Goal: Information Seeking & Learning: Learn about a topic

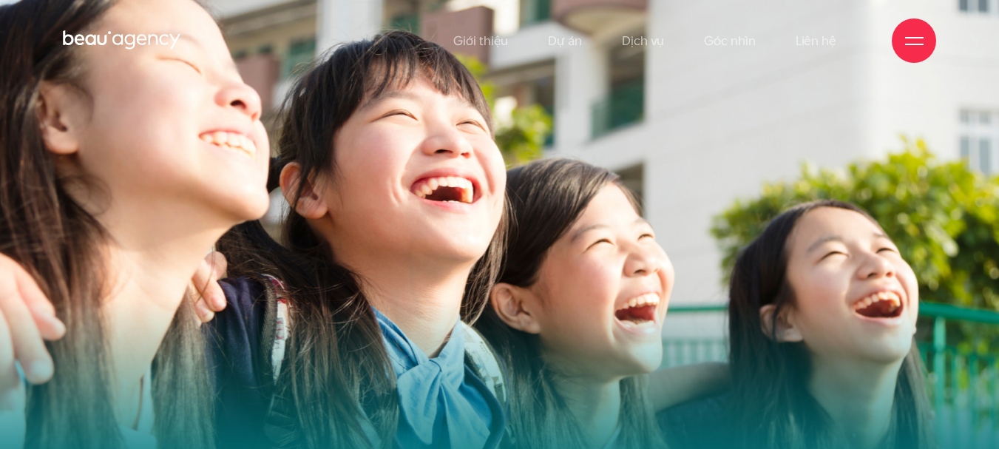
click at [770, 168] on img at bounding box center [499, 289] width 999 height 578
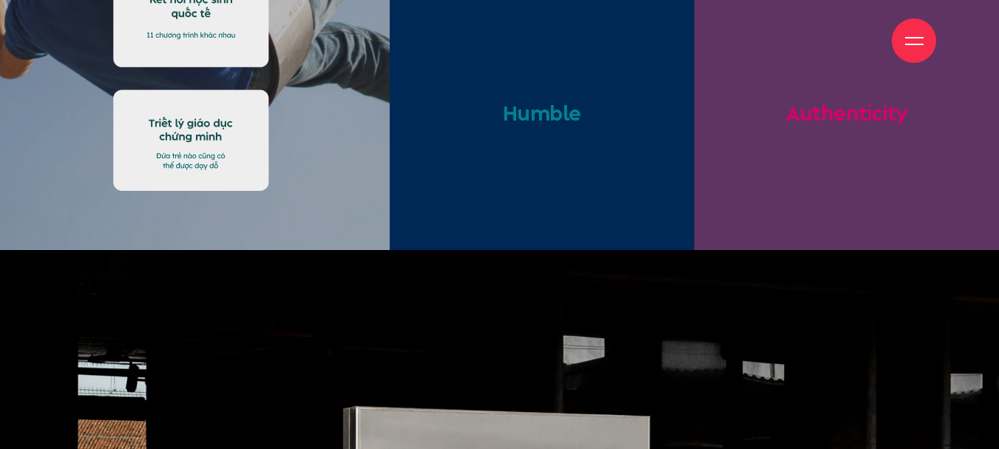
scroll to position [2736, 0]
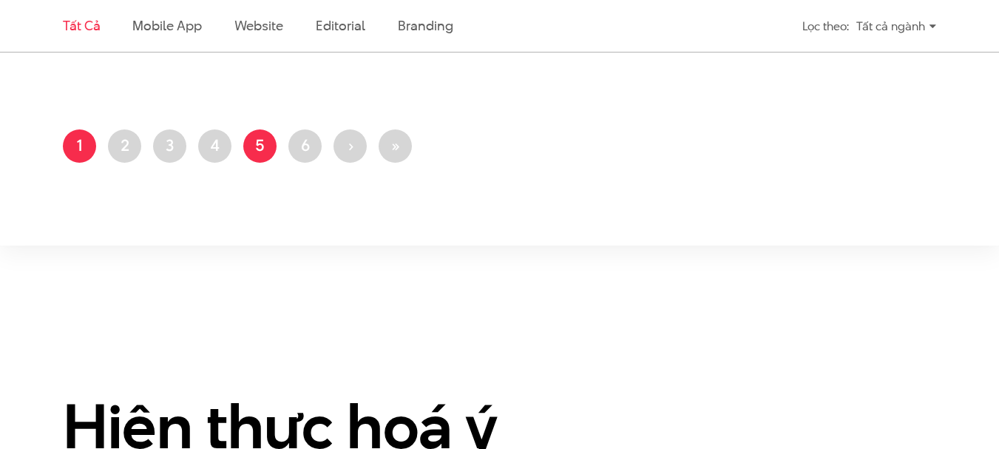
scroll to position [2662, 0]
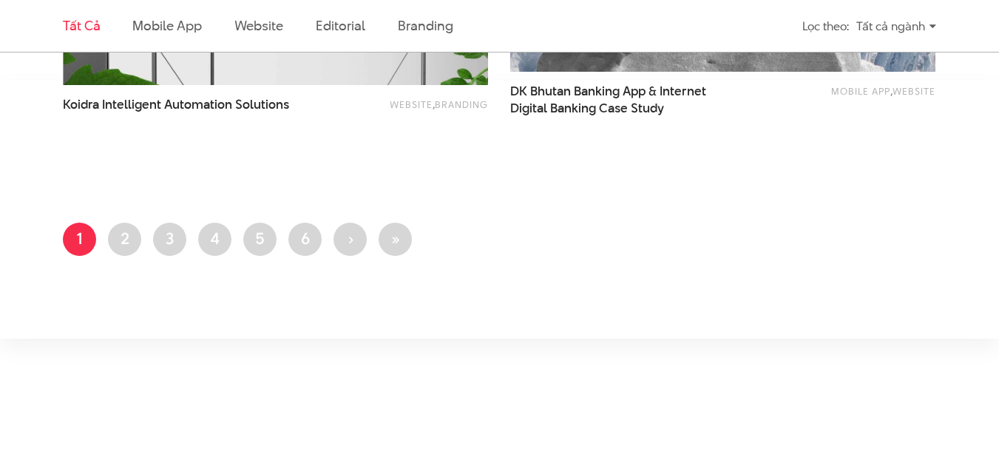
click at [254, 13] on li "Website" at bounding box center [258, 26] width 49 height 52
click at [255, 22] on link "Website" at bounding box center [258, 25] width 49 height 18
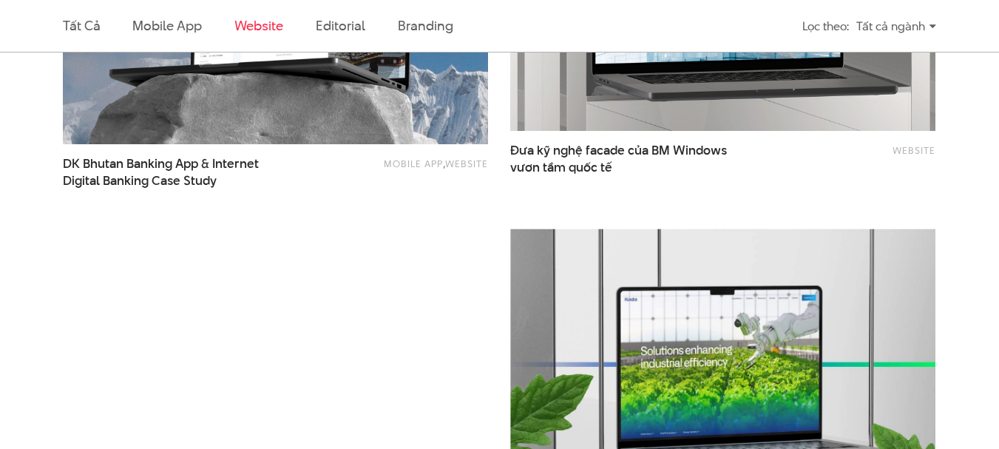
scroll to position [2074, 0]
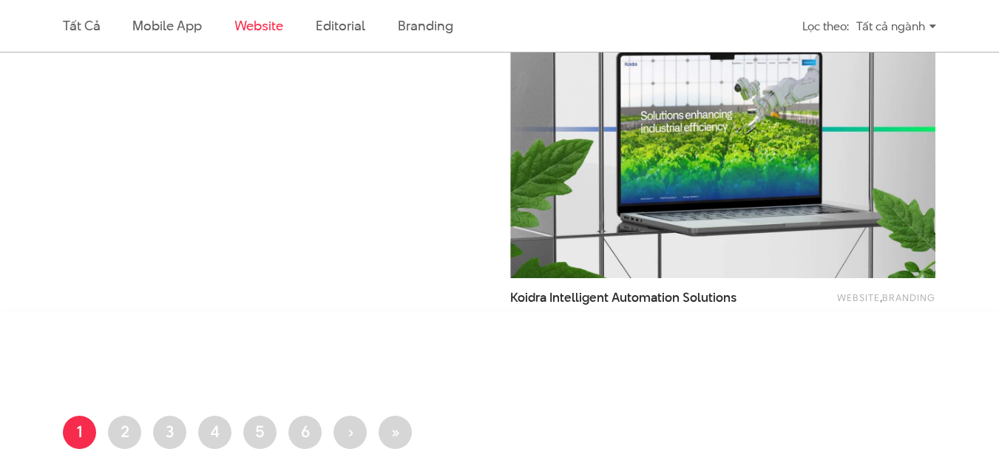
click at [938, 18] on div "Lọc theo: Tất cả ngành Tất cả ngành Tài chính ngân hàng Giáo dục Công nghệ Du l…" at bounding box center [835, 26] width 224 height 33
click at [925, 27] on div "Tất cả ngành" at bounding box center [896, 26] width 80 height 26
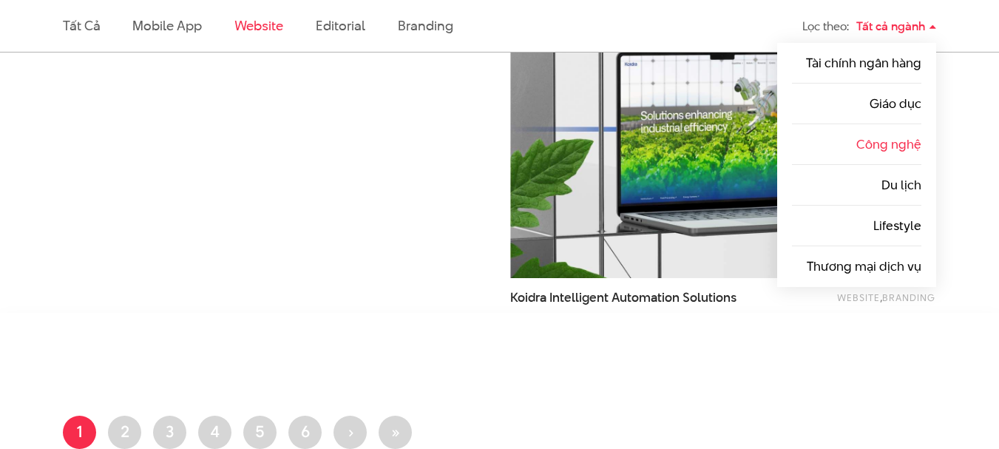
click at [908, 138] on link "Công nghệ" at bounding box center [888, 144] width 65 height 18
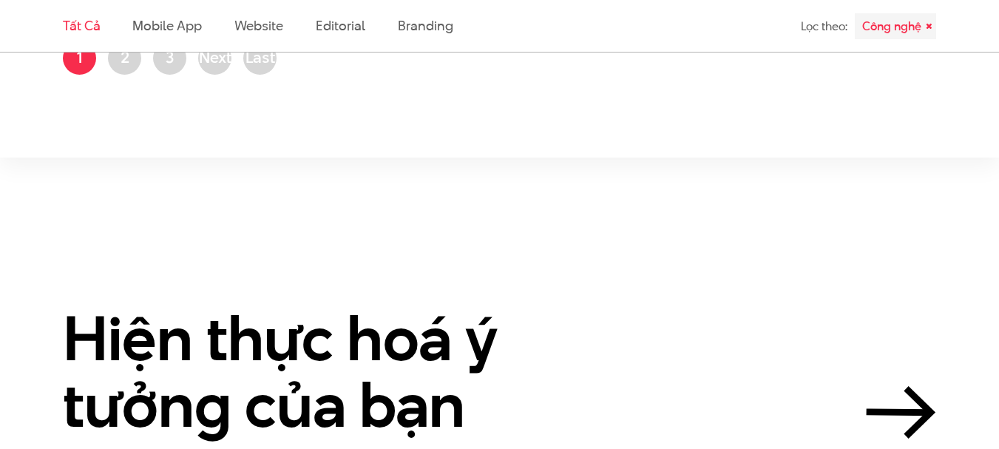
scroll to position [2736, 0]
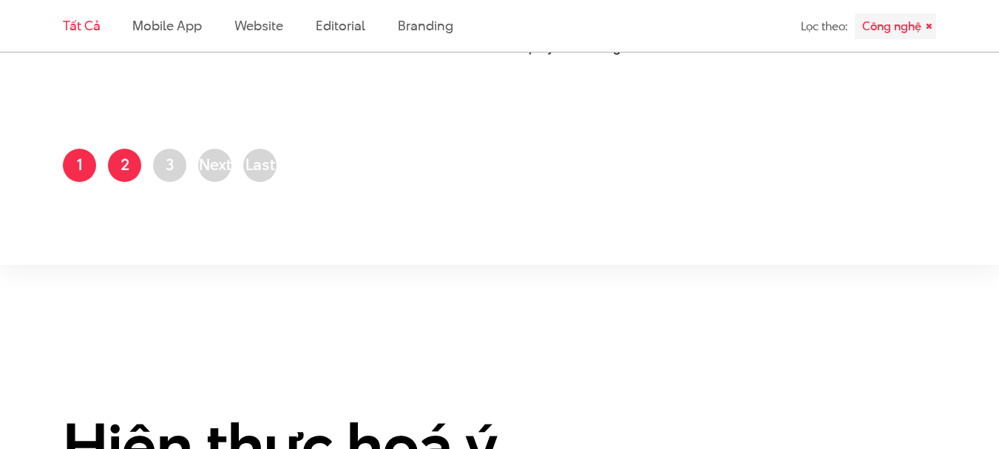
drag, startPoint x: 138, startPoint y: 167, endPoint x: 129, endPoint y: 167, distance: 8.1
click at [136, 167] on link "Trang 2" at bounding box center [124, 165] width 33 height 33
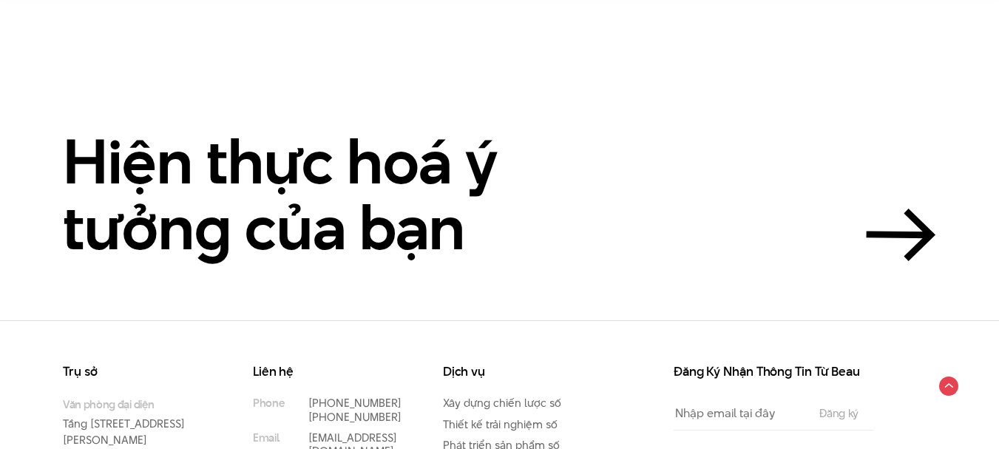
scroll to position [916, 0]
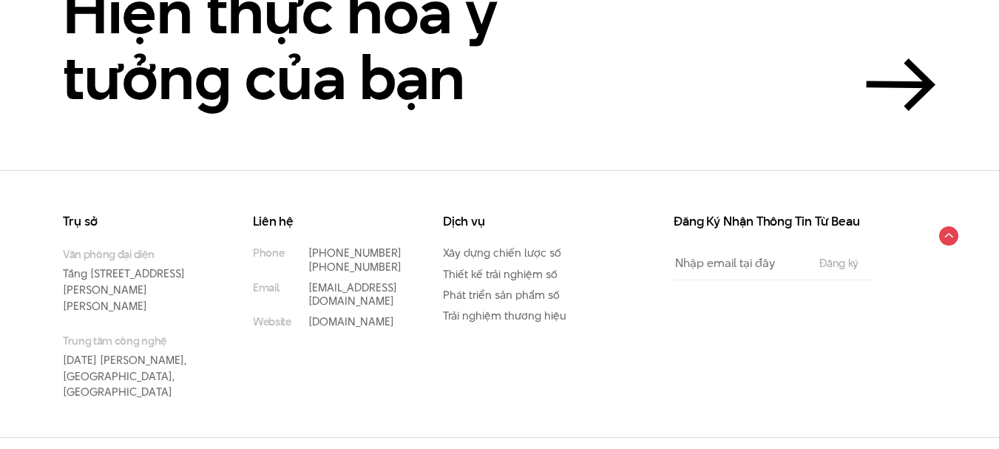
click at [943, 67] on div "Hiện thực hoá ý tưởng của bạn" at bounding box center [499, 45] width 999 height 132
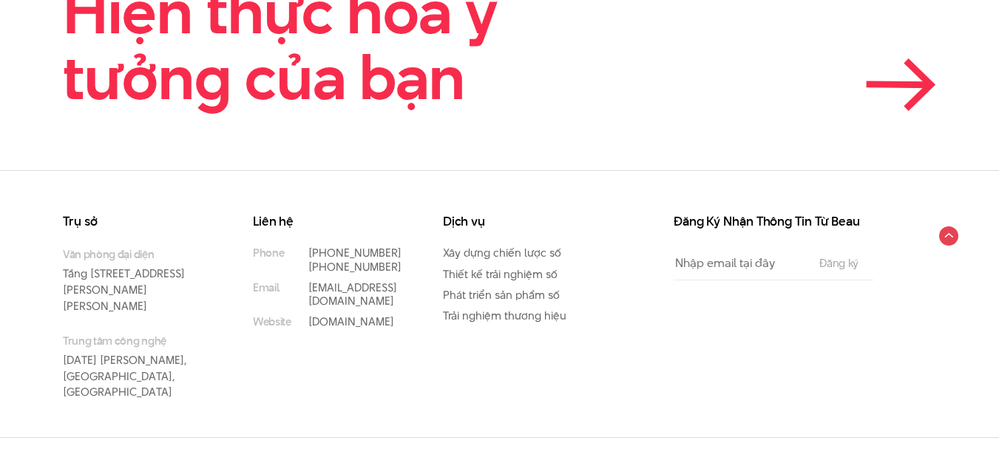
click at [930, 76] on icon at bounding box center [901, 84] width 70 height 53
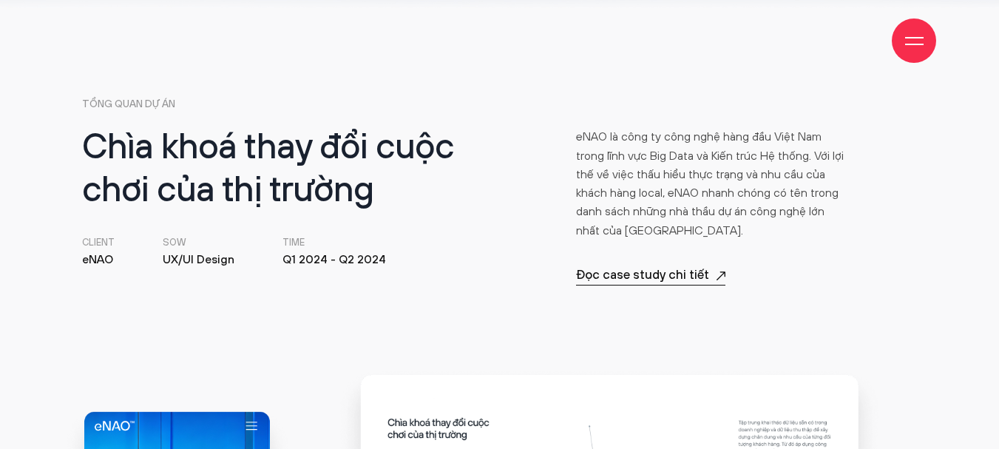
scroll to position [518, 0]
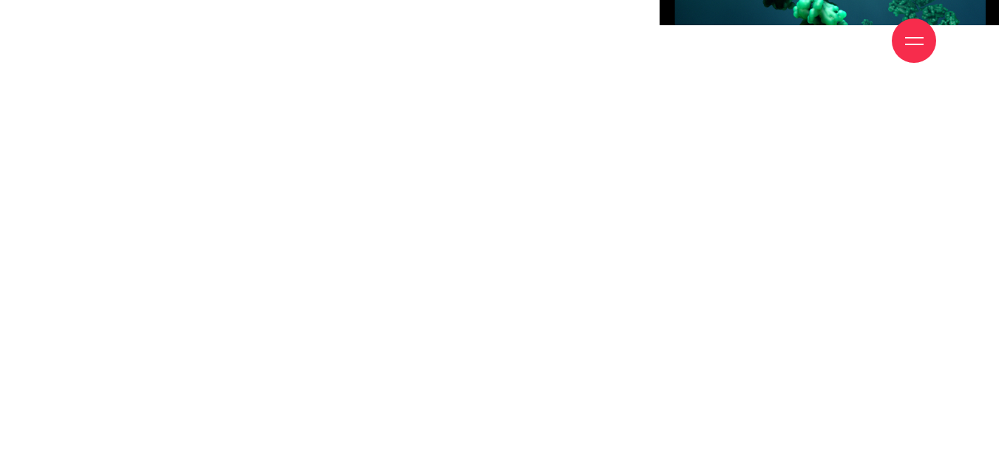
scroll to position [5990, 0]
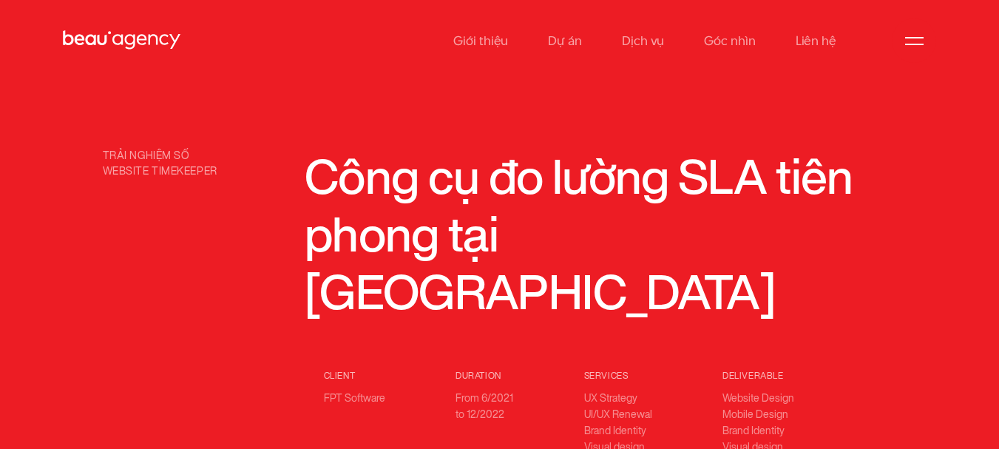
drag, startPoint x: 399, startPoint y: 141, endPoint x: 348, endPoint y: 124, distance: 52.9
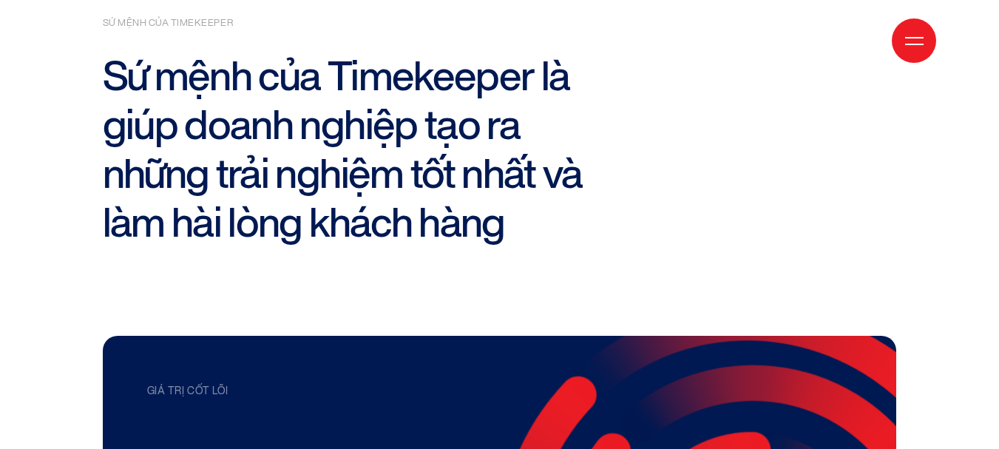
scroll to position [2293, 0]
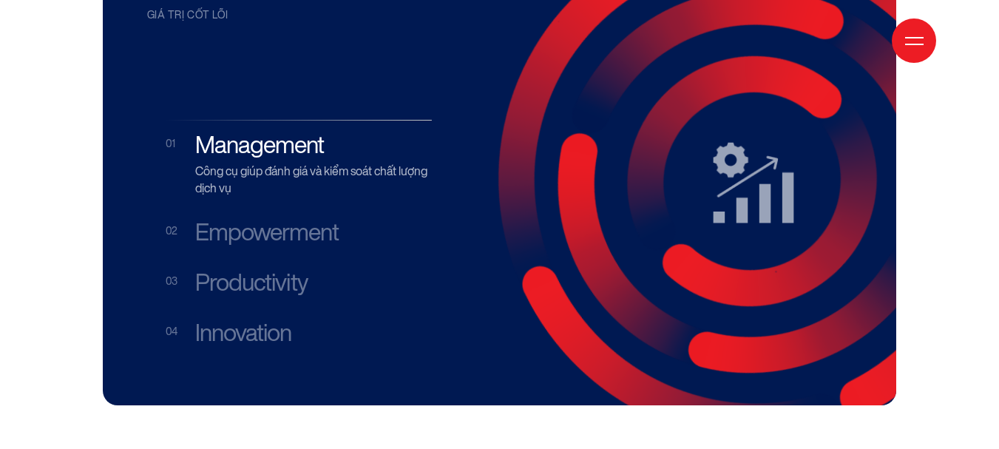
click at [285, 218] on h3 "Empowerment" at bounding box center [313, 232] width 237 height 28
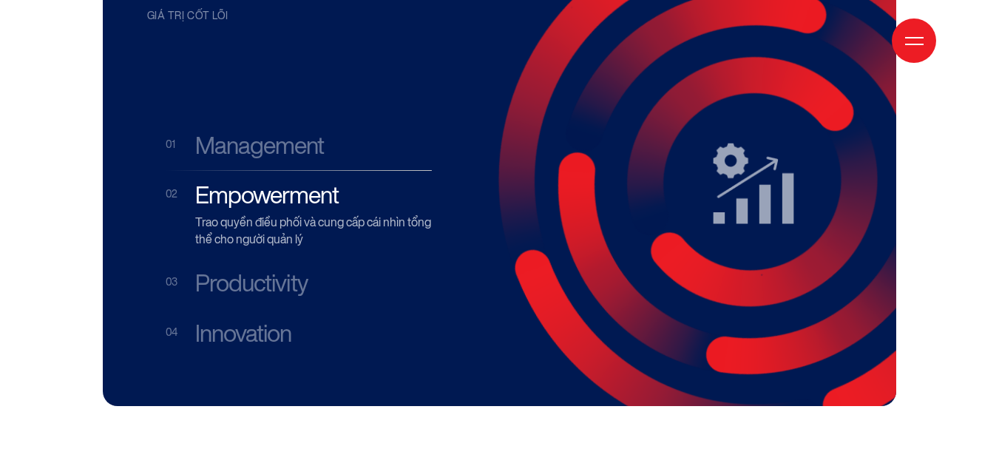
scroll to position [2440, 0]
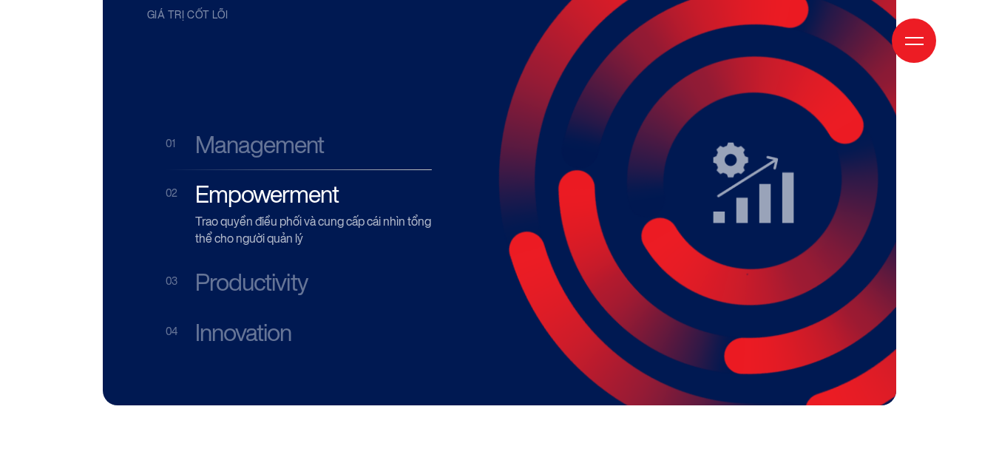
click at [273, 268] on h3 "Productivity" at bounding box center [313, 282] width 237 height 28
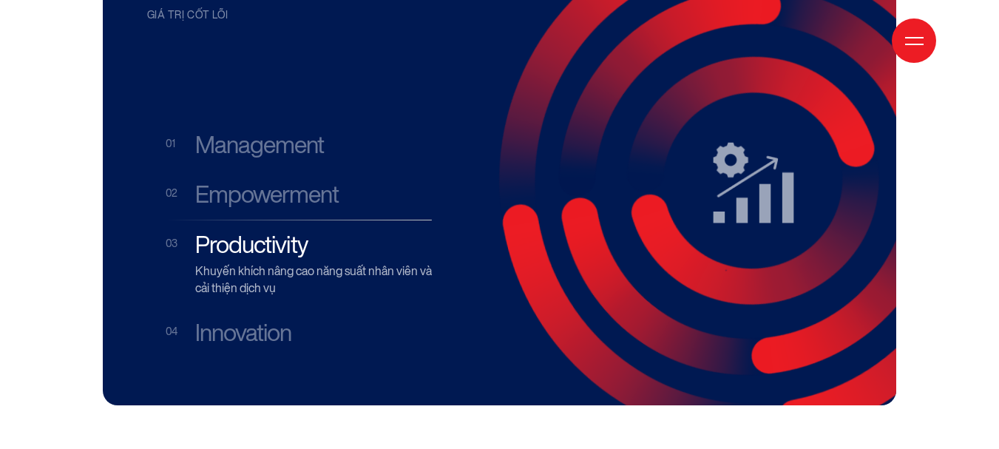
click at [262, 319] on h3 "Innovation" at bounding box center [313, 333] width 237 height 28
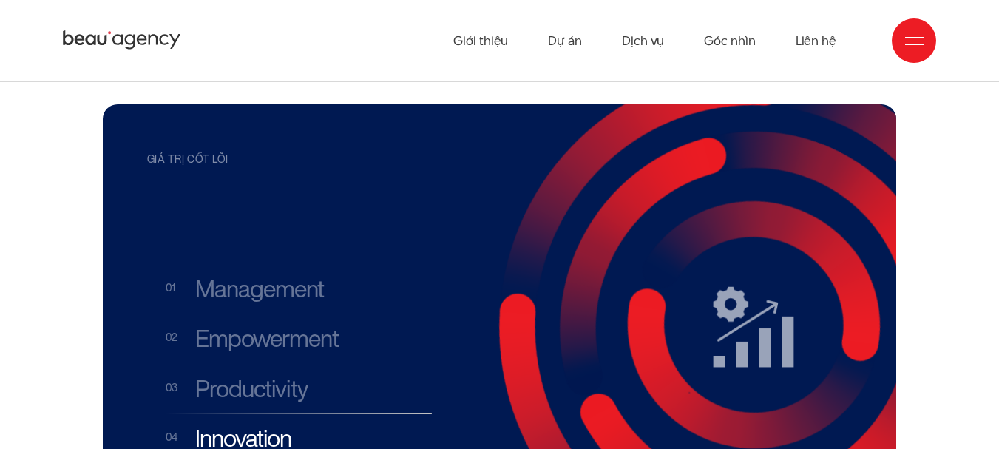
scroll to position [2293, 0]
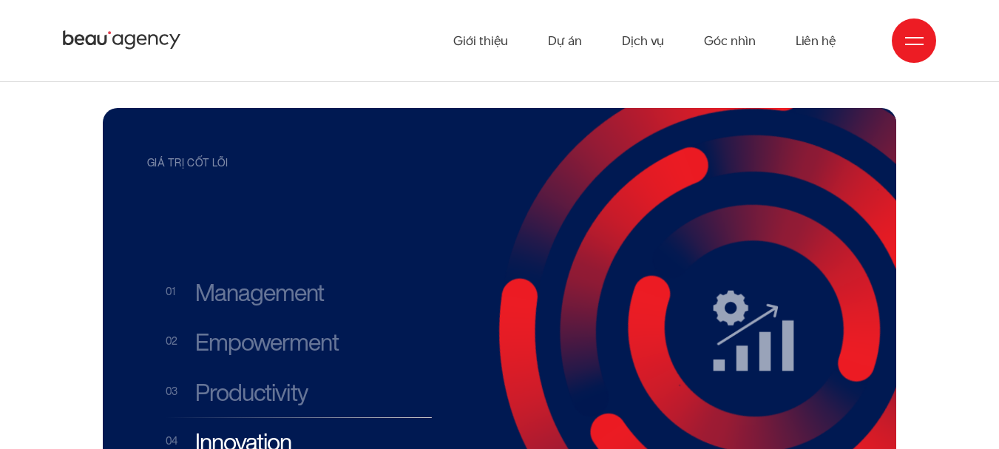
click at [263, 279] on h3 "Management" at bounding box center [313, 293] width 237 height 28
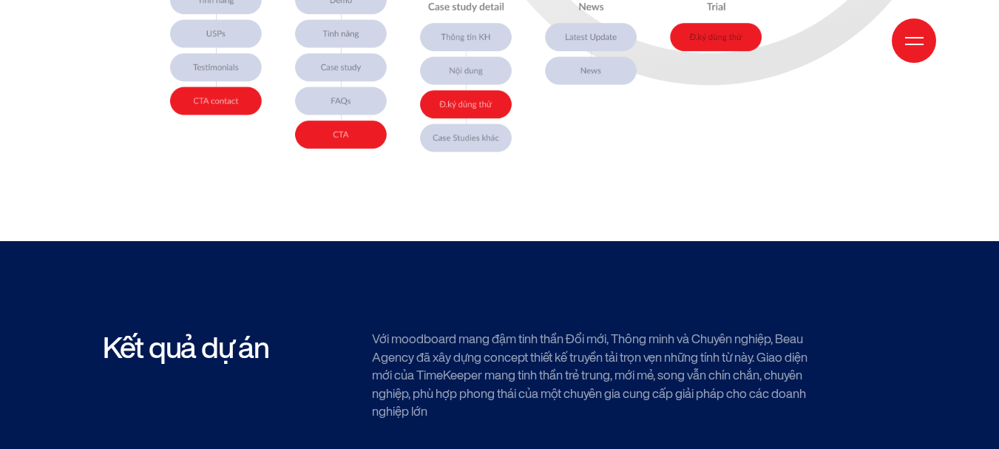
scroll to position [4955, 0]
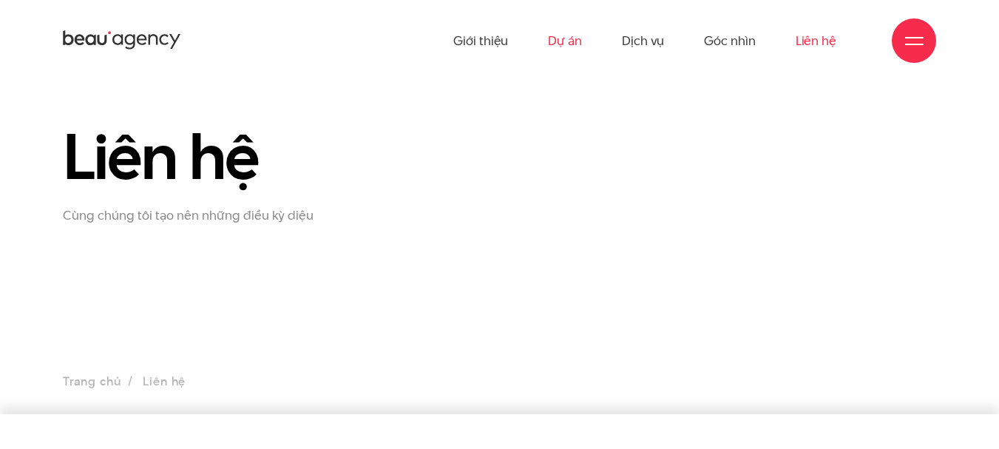
click at [566, 42] on link "Dự án" at bounding box center [565, 40] width 34 height 81
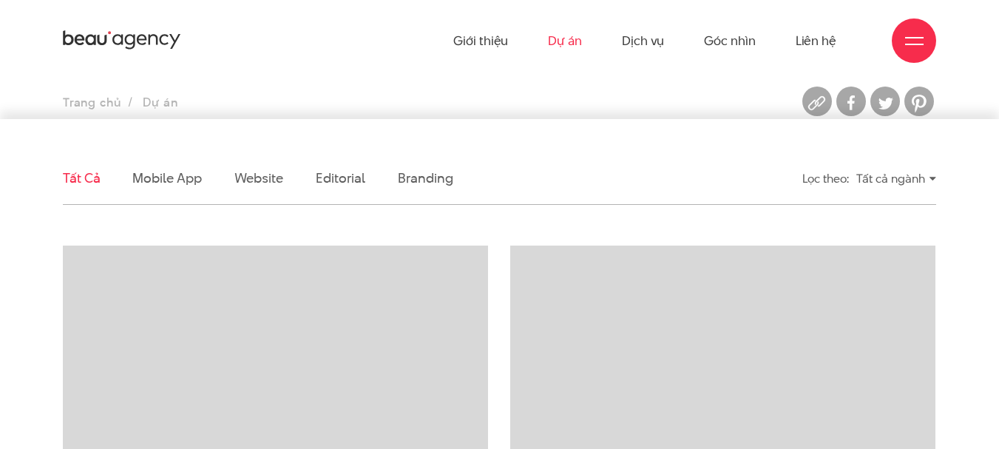
scroll to position [370, 0]
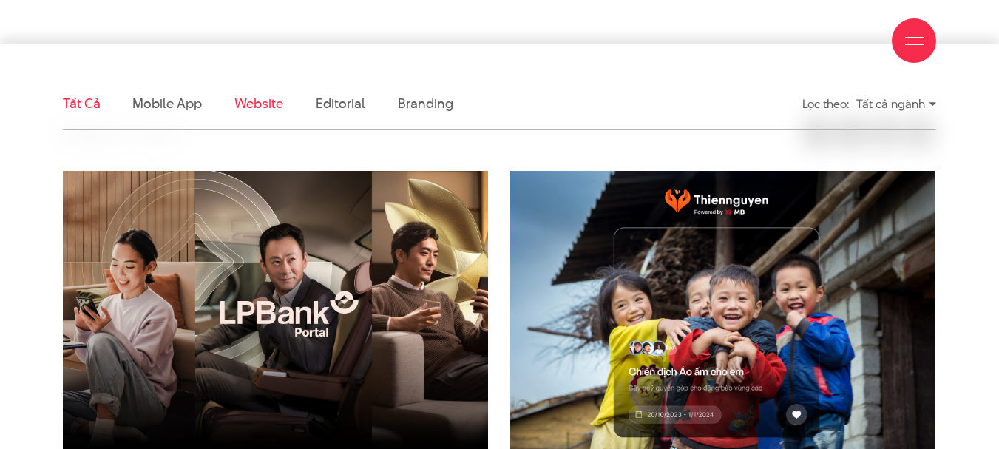
click at [261, 101] on link "Website" at bounding box center [258, 103] width 49 height 18
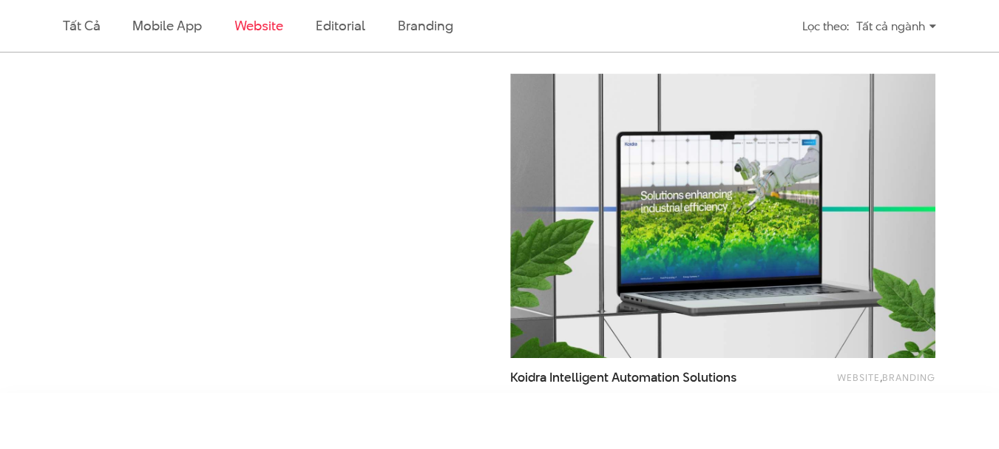
scroll to position [2296, 0]
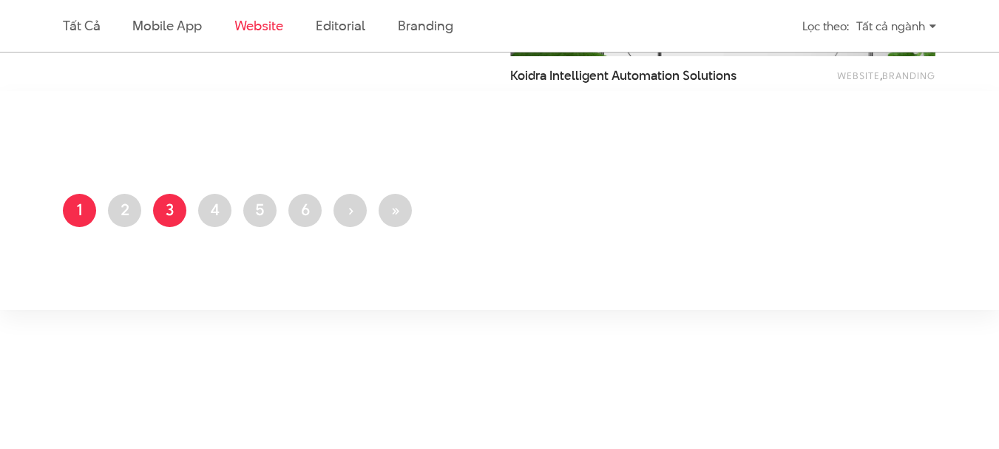
click at [171, 206] on link "Trang 3" at bounding box center [169, 210] width 33 height 33
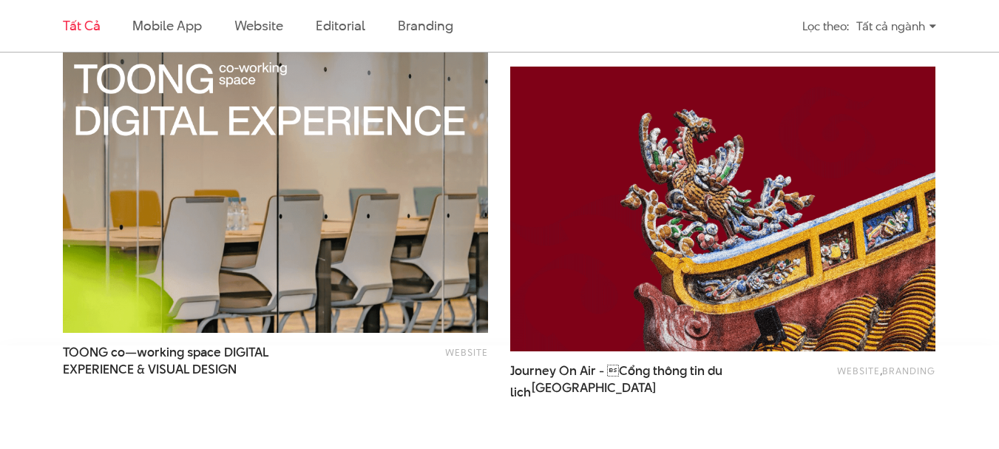
scroll to position [2588, 0]
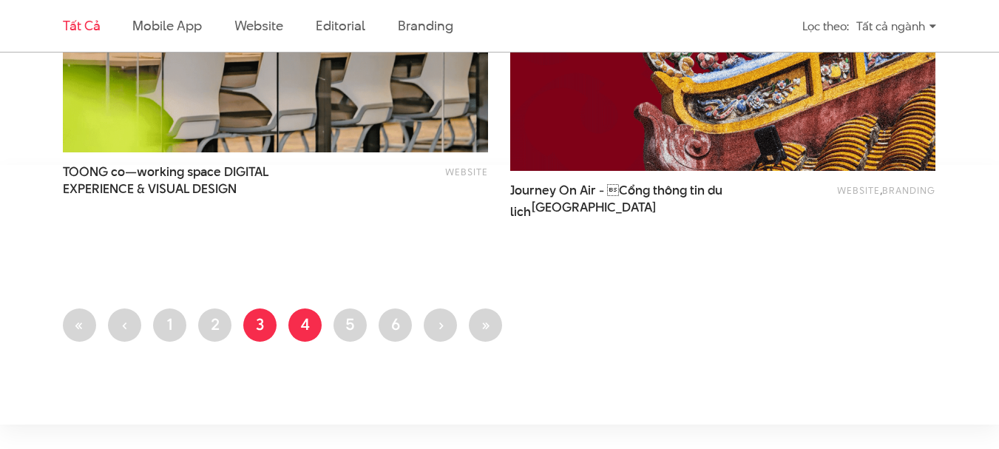
click at [313, 327] on link "Trang 4" at bounding box center [304, 324] width 33 height 33
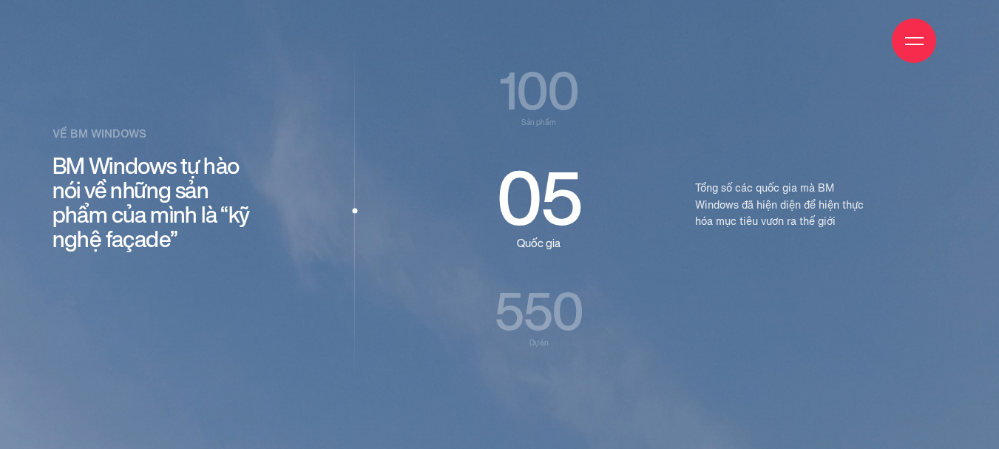
scroll to position [1849, 0]
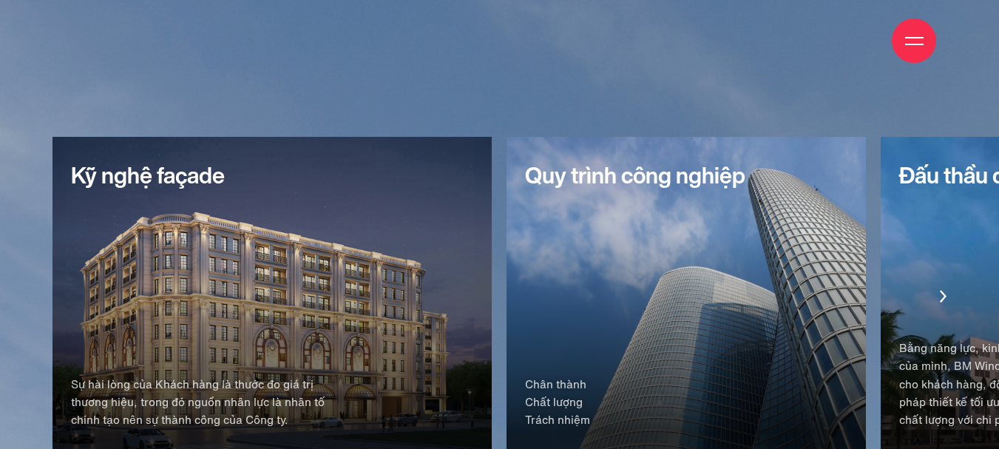
click at [182, 195] on div "Kỹ nghệ façade Sự hài lòng của Khách hàng là thước đo giá trị thương hiệu, tron…" at bounding box center [272, 296] width 439 height 318
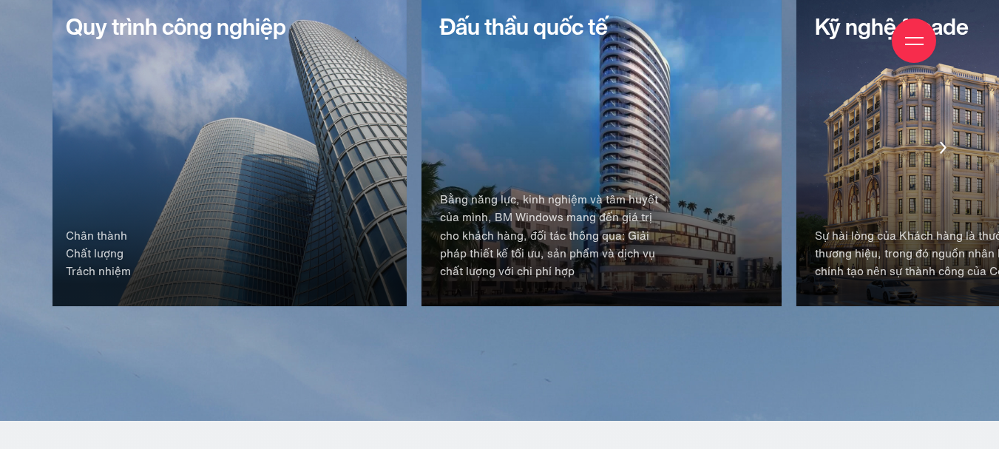
click at [422, 133] on div "Đấu thầu quốc tế Bằng năng lực, kinh nghiệm và tâm huyết của mình, BM Windows m…" at bounding box center [601, 147] width 359 height 318
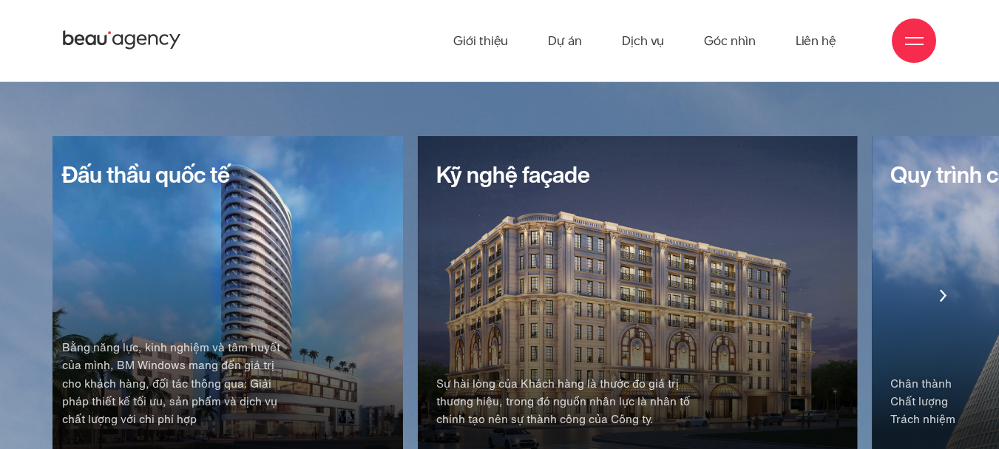
click at [418, 231] on div "Kỹ nghệ façade Sự hài lòng của Khách hàng là thước đo giá trị thương hiệu, tron…" at bounding box center [637, 295] width 439 height 318
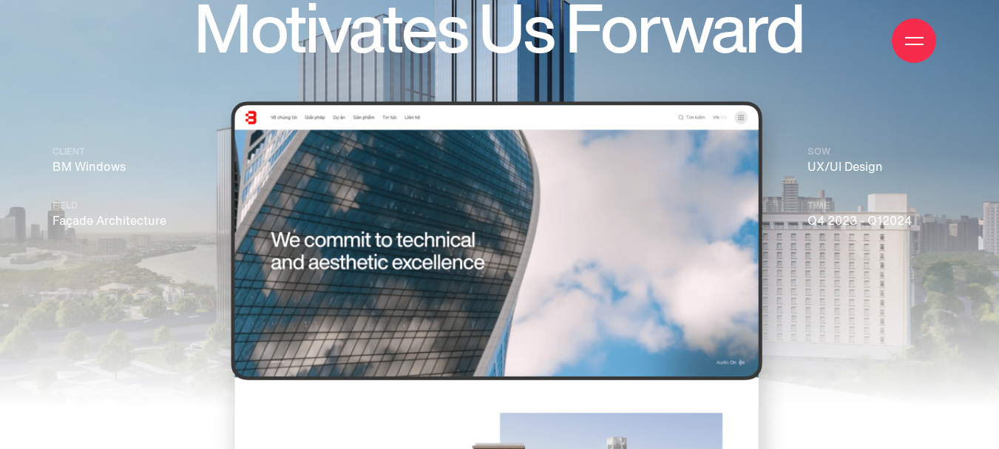
scroll to position [222, 0]
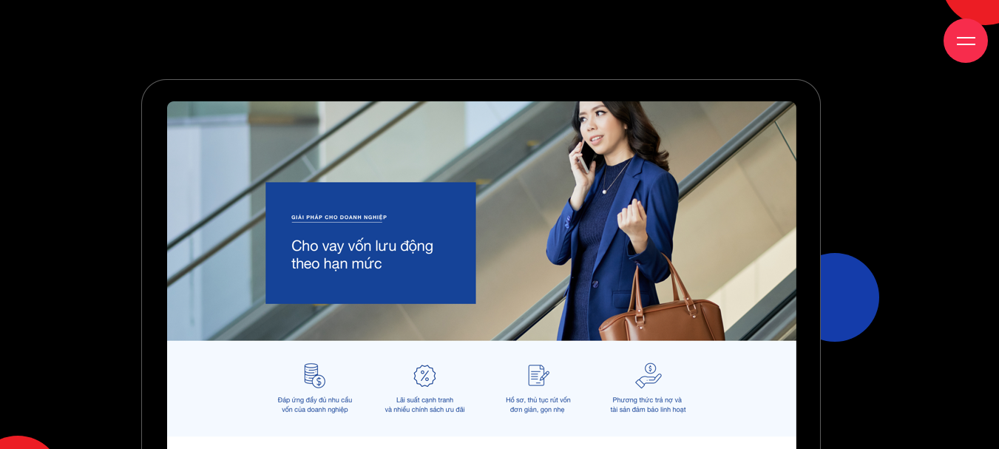
scroll to position [887, 0]
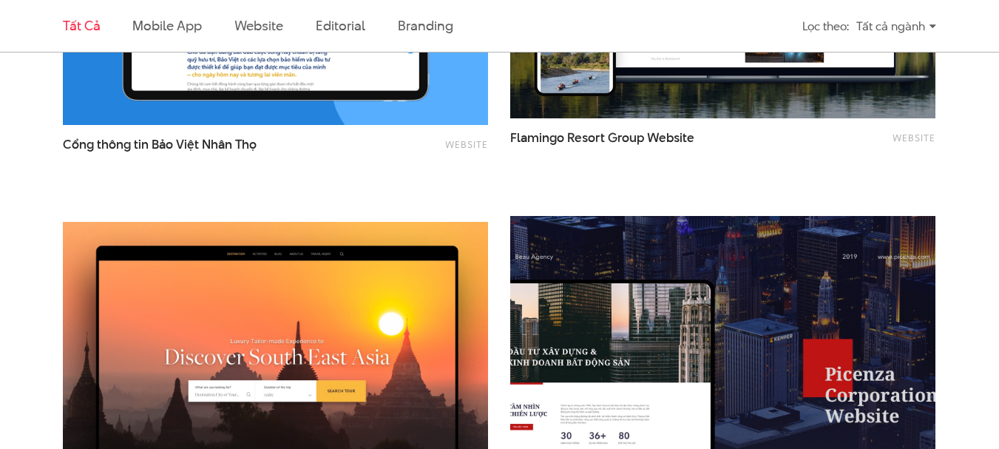
scroll to position [1923, 0]
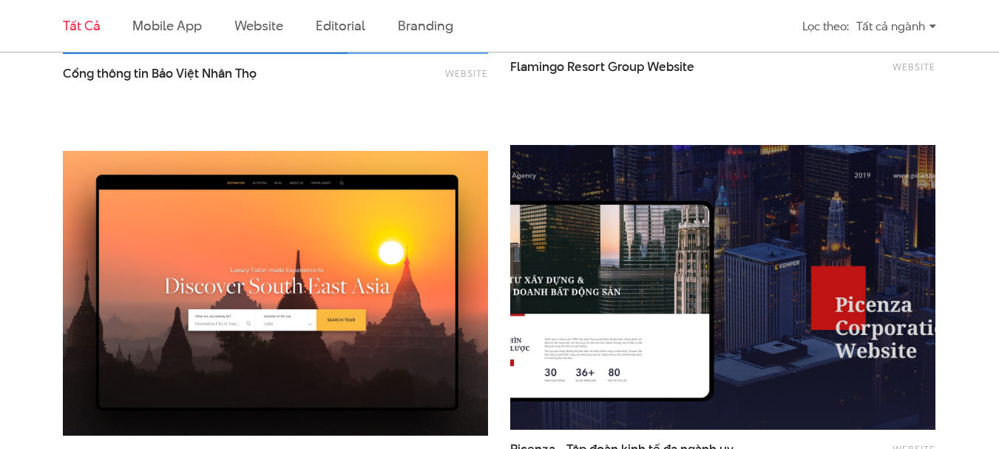
click at [717, 253] on img at bounding box center [723, 288] width 468 height 314
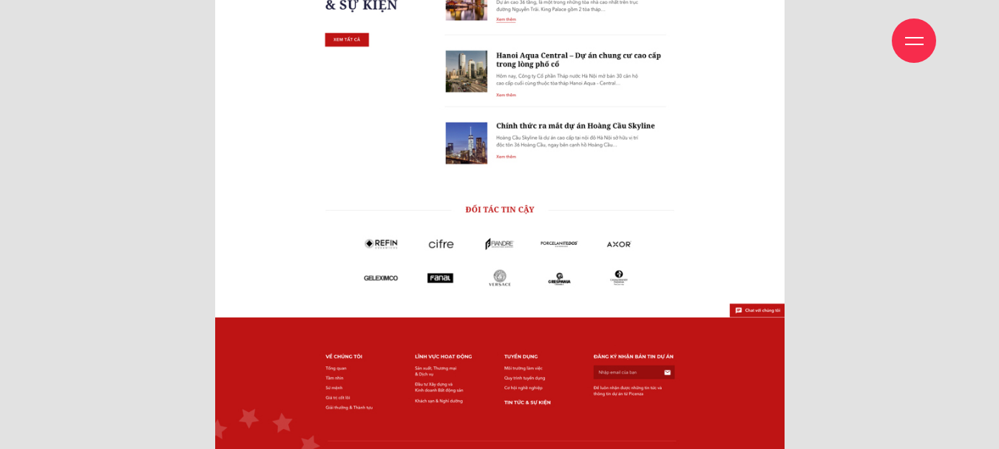
scroll to position [4511, 0]
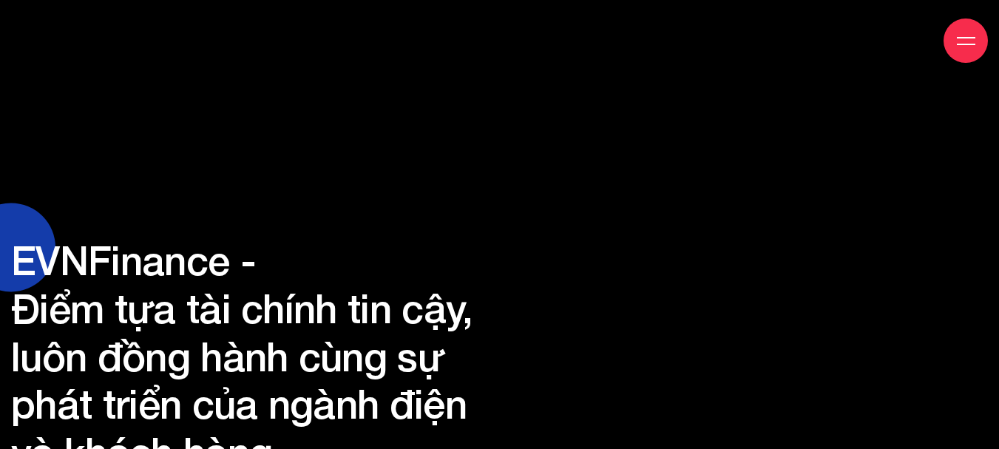
scroll to position [887, 0]
